Goal: Information Seeking & Learning: Check status

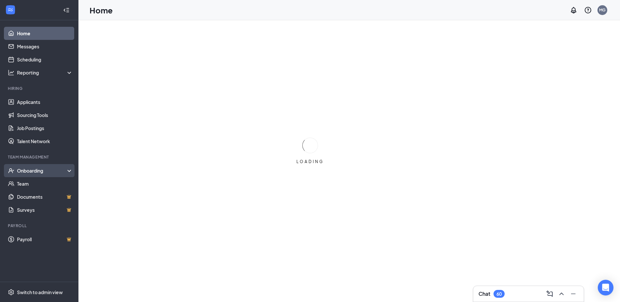
click at [39, 170] on div "Onboarding" at bounding box center [42, 170] width 50 height 7
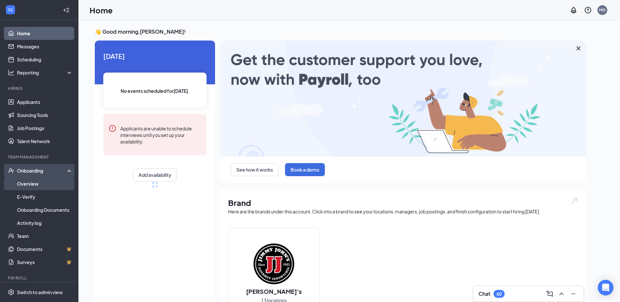
click at [35, 184] on link "Overview" at bounding box center [45, 183] width 56 height 13
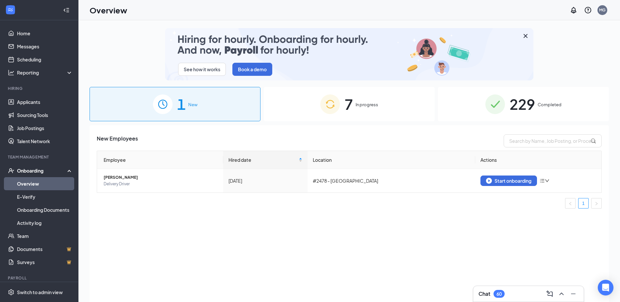
click at [349, 104] on span "7" at bounding box center [348, 104] width 8 height 23
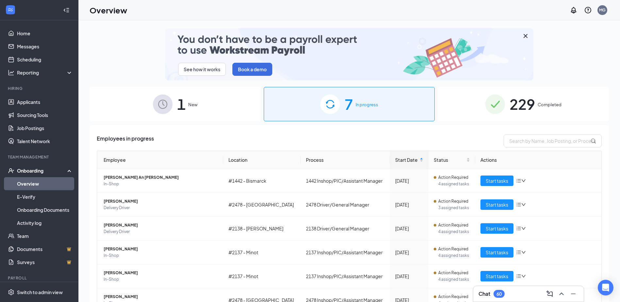
click at [515, 99] on span "229" at bounding box center [521, 104] width 25 height 23
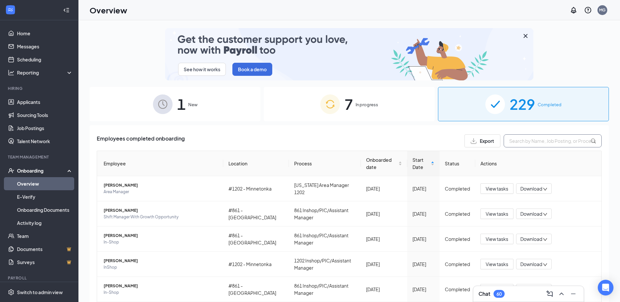
click at [518, 141] on input "text" at bounding box center [553, 140] width 98 height 13
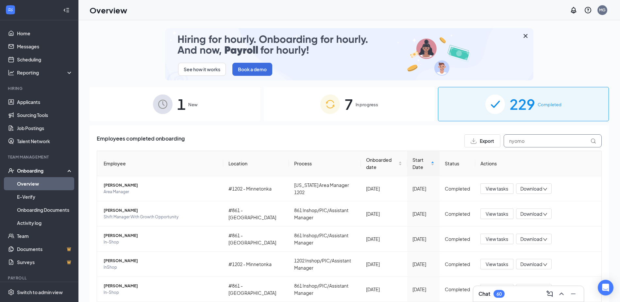
type input "nyomo"
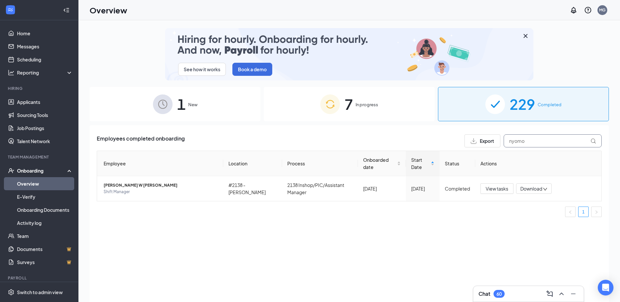
drag, startPoint x: 530, startPoint y: 141, endPoint x: 455, endPoint y: 142, distance: 74.8
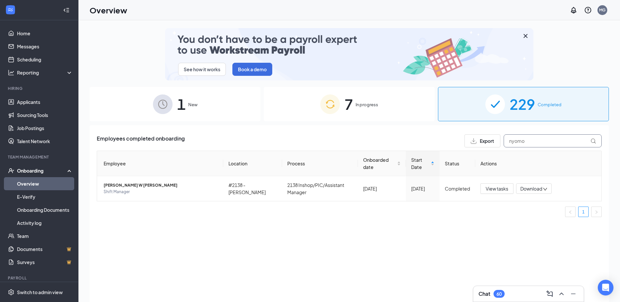
click at [455, 142] on div "Employees completed onboarding Export nyomo" at bounding box center [349, 140] width 505 height 13
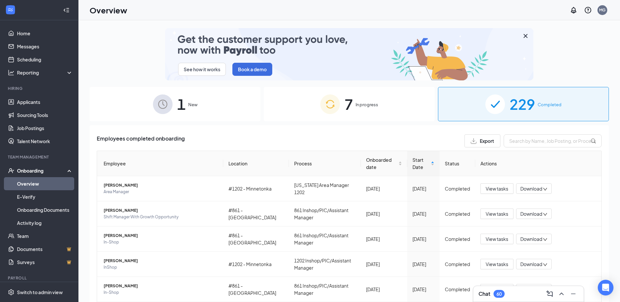
click at [327, 100] on img at bounding box center [330, 104] width 20 height 20
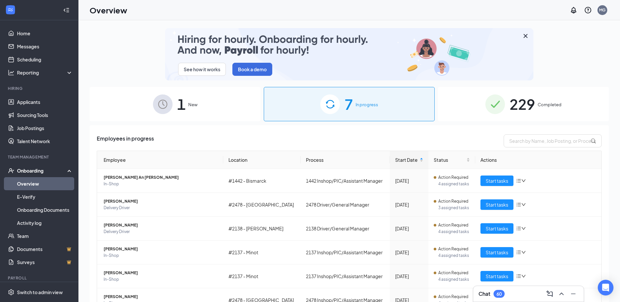
drag, startPoint x: 158, startPoint y: 105, endPoint x: 180, endPoint y: 108, distance: 21.8
click at [159, 105] on img at bounding box center [163, 104] width 20 height 20
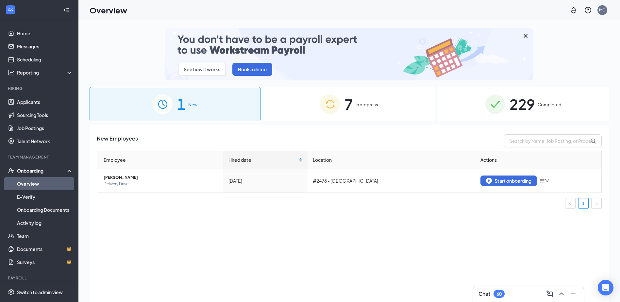
click at [363, 105] on span "In progress" at bounding box center [367, 104] width 23 height 7
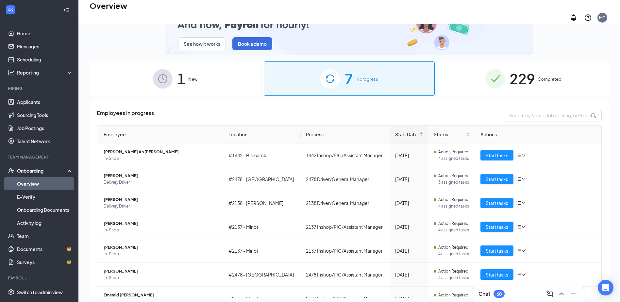
click at [180, 75] on span "1" at bounding box center [181, 78] width 8 height 23
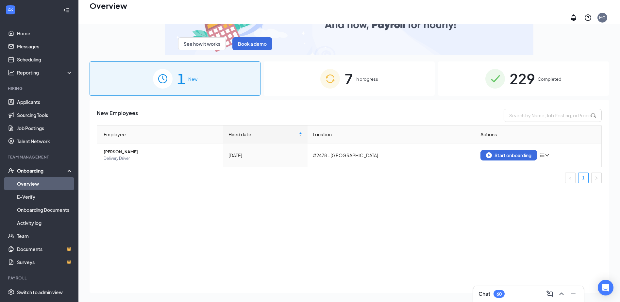
click at [538, 83] on div "229 Completed" at bounding box center [523, 78] width 171 height 34
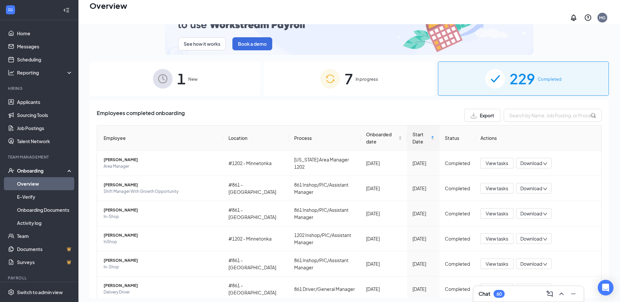
drag, startPoint x: 358, startPoint y: 93, endPoint x: 356, endPoint y: 82, distance: 11.4
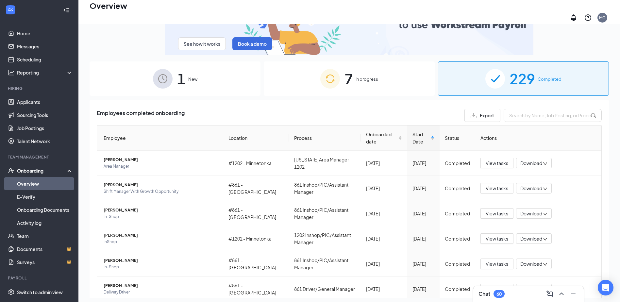
click at [358, 92] on div "See how it works Book a demo 1 New 7 In progress 229 Completed Employees comple…" at bounding box center [349, 150] width 519 height 295
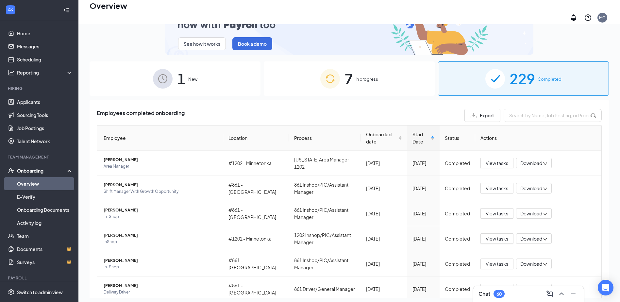
click at [355, 80] on div "7 In progress" at bounding box center [349, 78] width 171 height 34
